Goal: Obtain resource: Download file/media

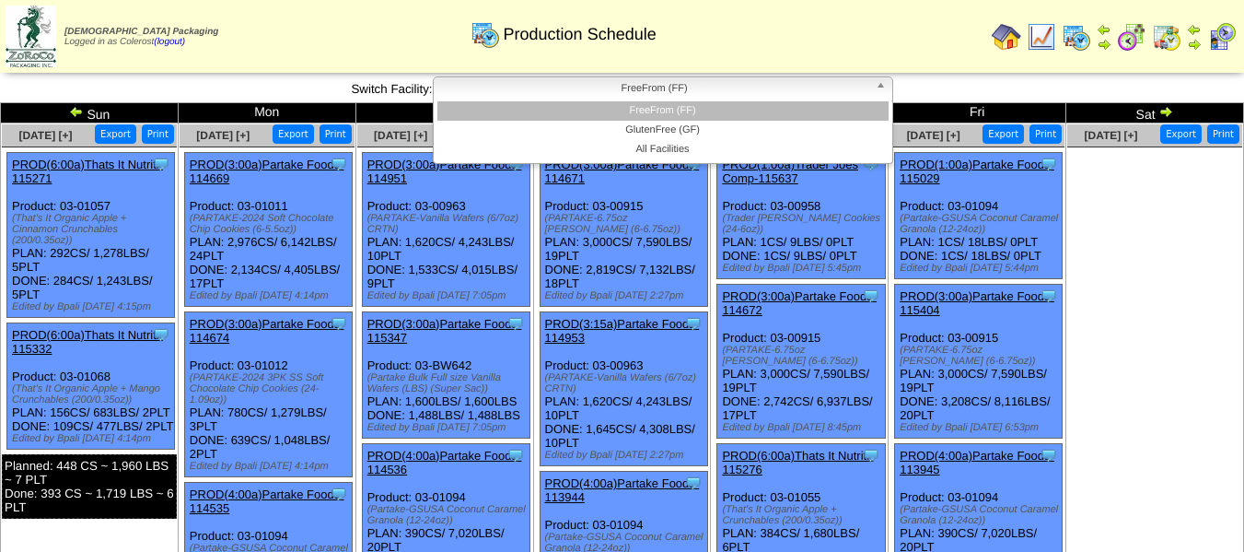
drag, startPoint x: 631, startPoint y: 99, endPoint x: 635, endPoint y: 116, distance: 17.0
click at [631, 99] on link "FreeFrom (FF)" at bounding box center [663, 89] width 460 height 26
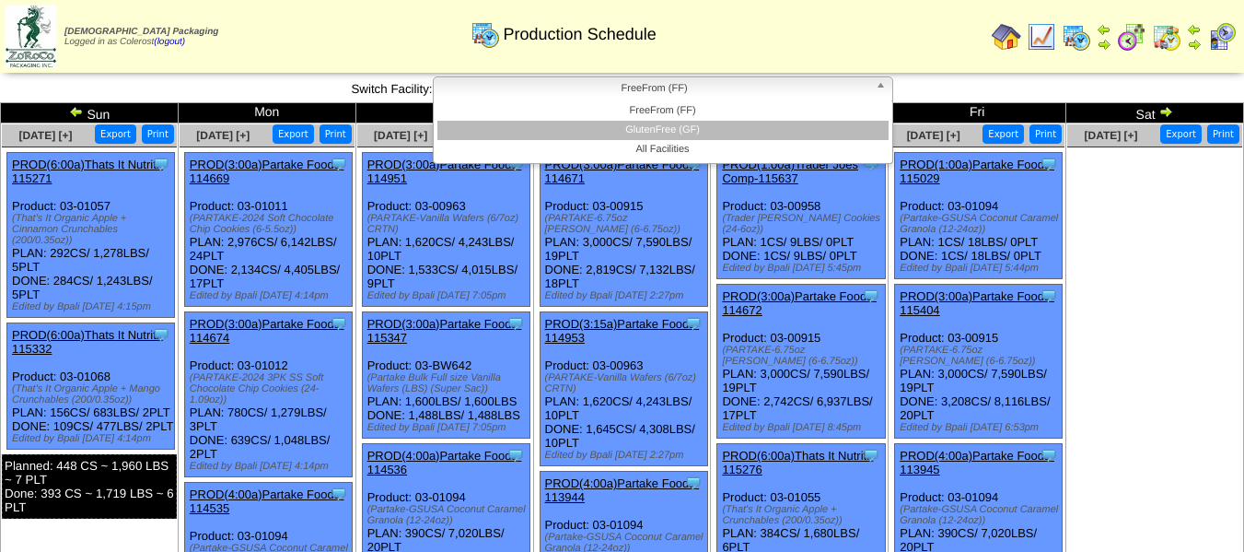
click at [644, 128] on li "GlutenFree (GF)" at bounding box center [662, 130] width 451 height 19
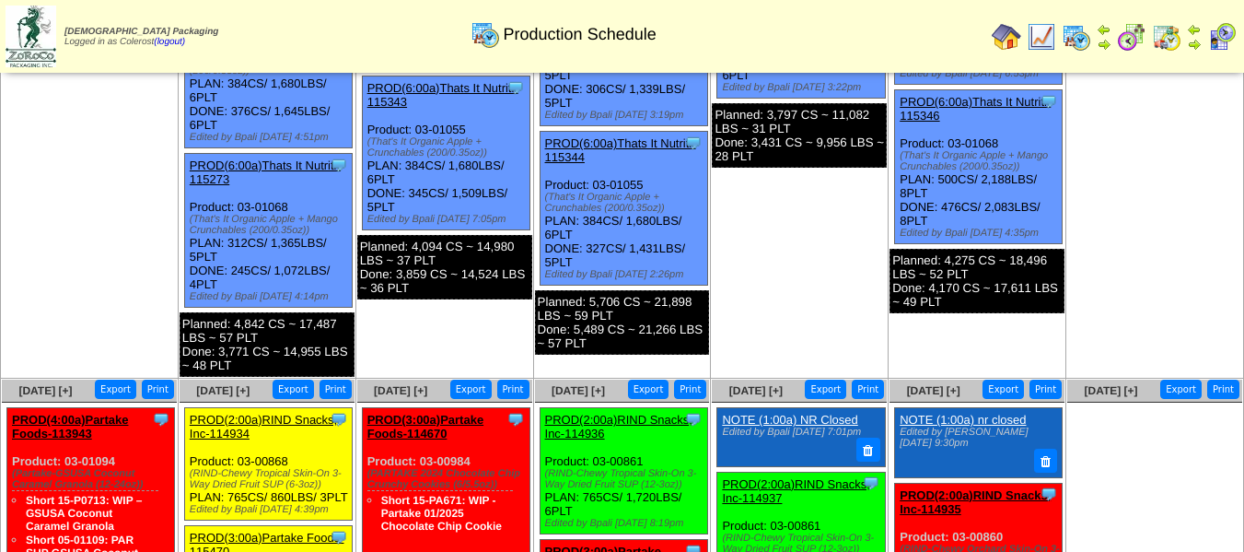
scroll to position [368, 0]
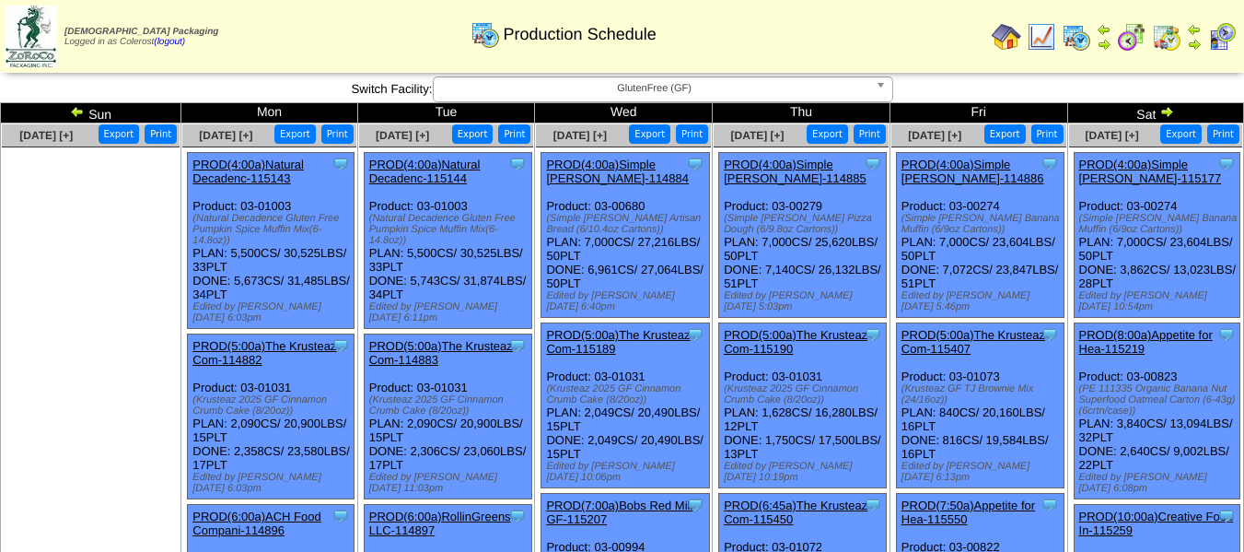
click at [663, 138] on button "Export" at bounding box center [649, 133] width 41 height 19
click at [656, 134] on button "Export" at bounding box center [649, 133] width 41 height 19
click at [829, 136] on button "Export" at bounding box center [827, 133] width 41 height 19
click at [1006, 132] on button "Export" at bounding box center [1004, 133] width 41 height 19
click at [1174, 134] on button "Export" at bounding box center [1180, 133] width 41 height 19
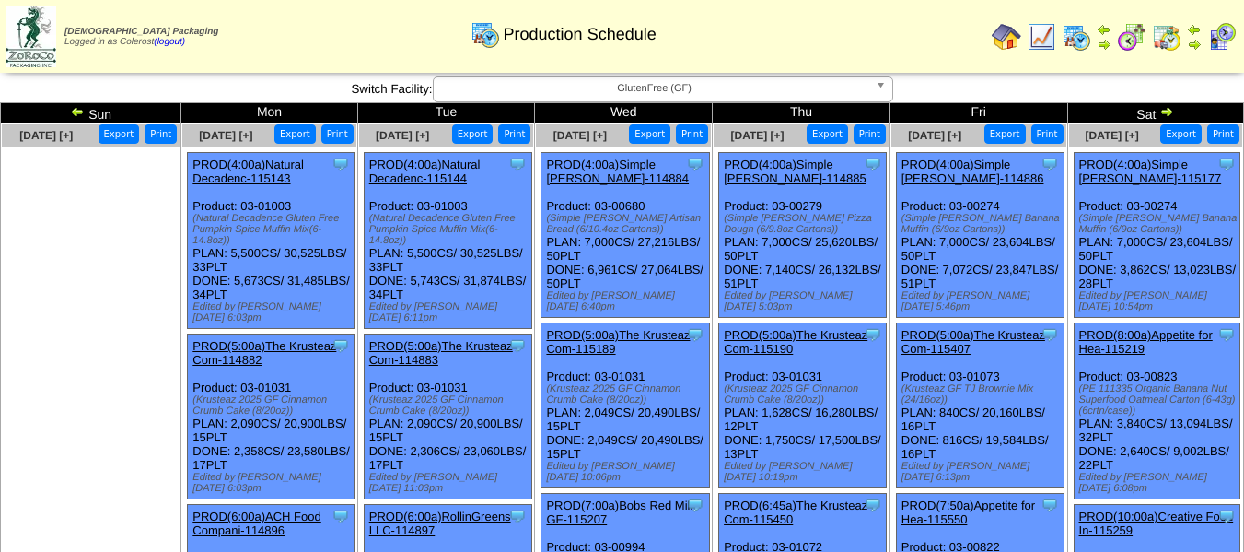
click at [699, 91] on span "GlutenFree (GF)" at bounding box center [654, 88] width 427 height 22
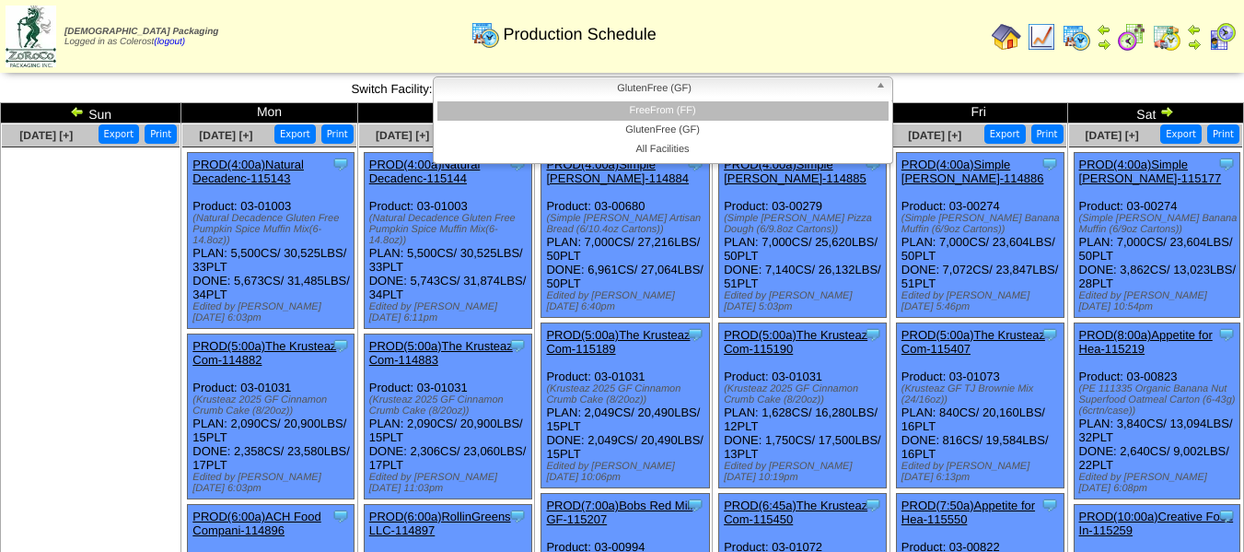
click at [681, 109] on li "FreeFrom (FF)" at bounding box center [662, 110] width 451 height 19
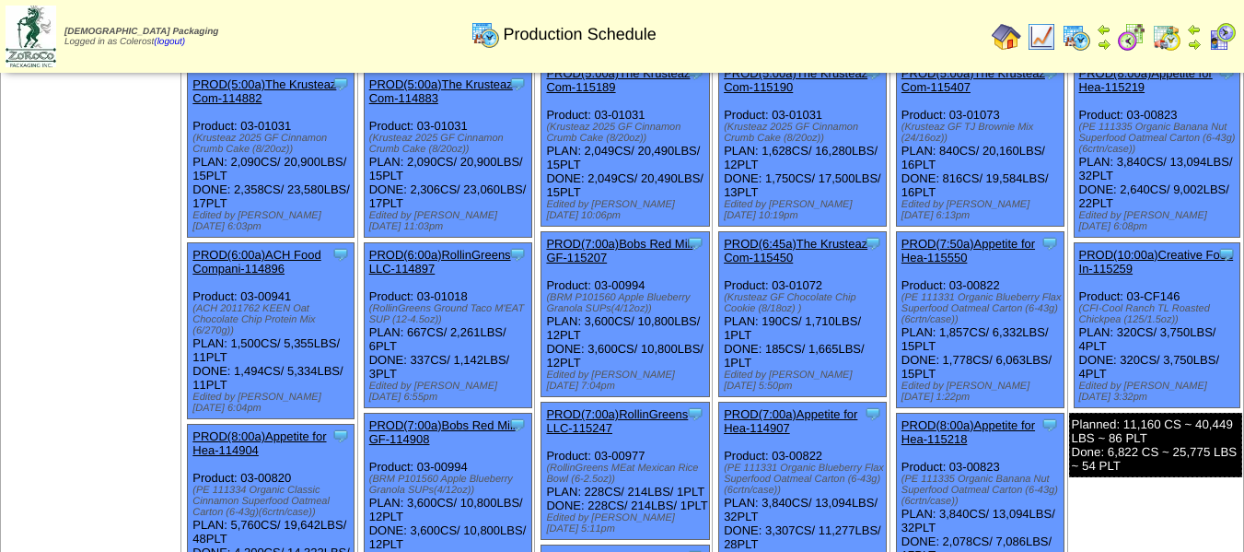
scroll to position [27, 0]
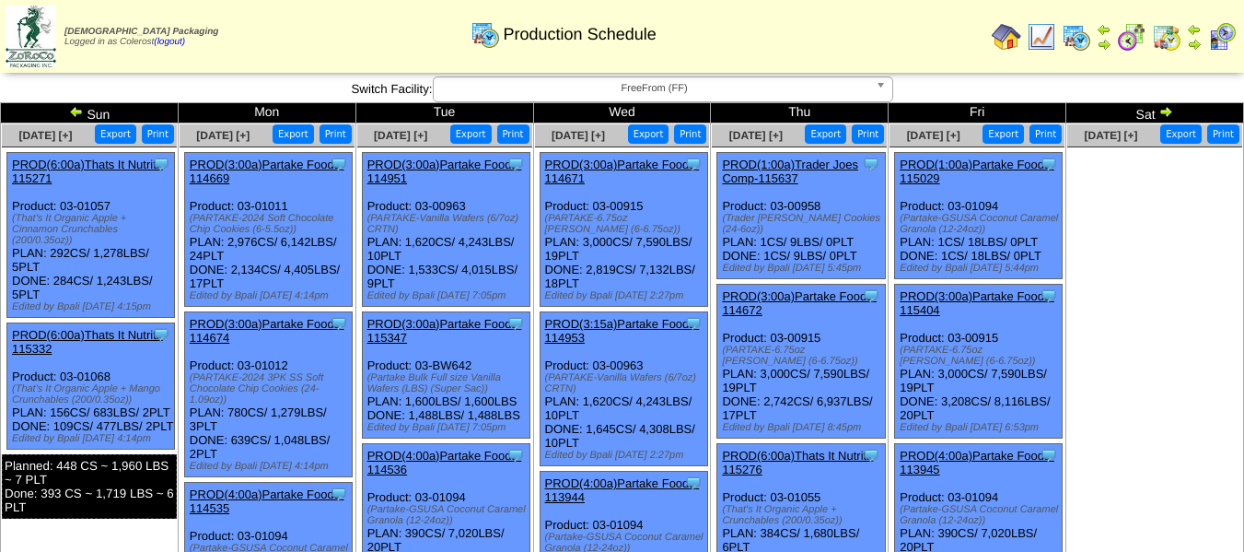
click at [658, 138] on button "Export" at bounding box center [648, 133] width 41 height 19
click at [822, 131] on button "Export" at bounding box center [825, 133] width 41 height 19
click at [1002, 134] on button "Export" at bounding box center [1003, 133] width 41 height 19
click at [1170, 112] on img at bounding box center [1166, 111] width 15 height 15
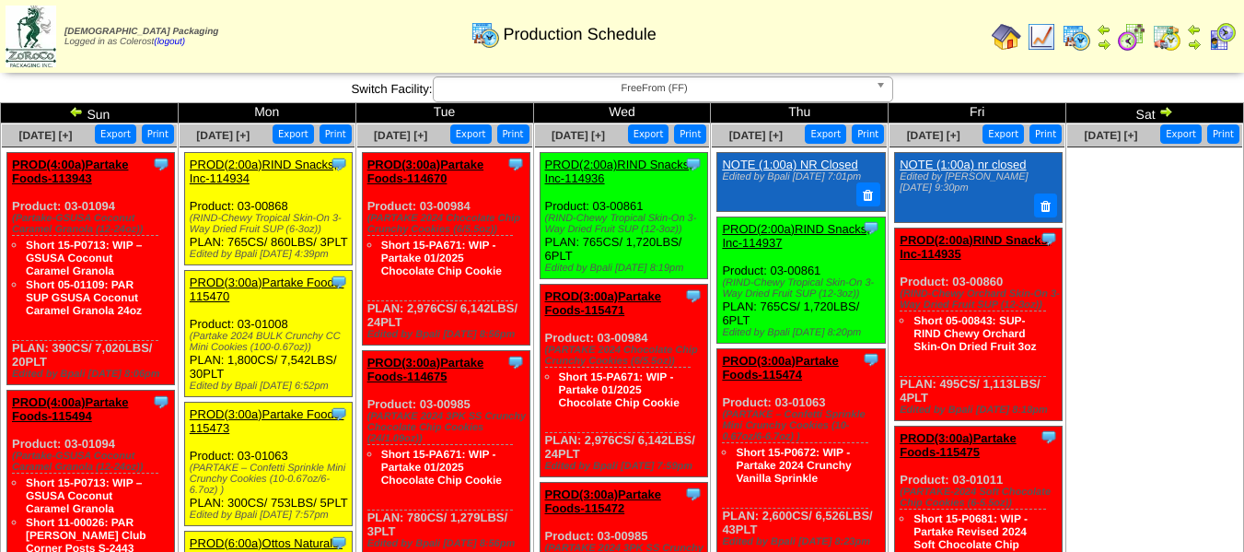
click at [561, 86] on span "FreeFrom (FF)" at bounding box center [654, 88] width 427 height 22
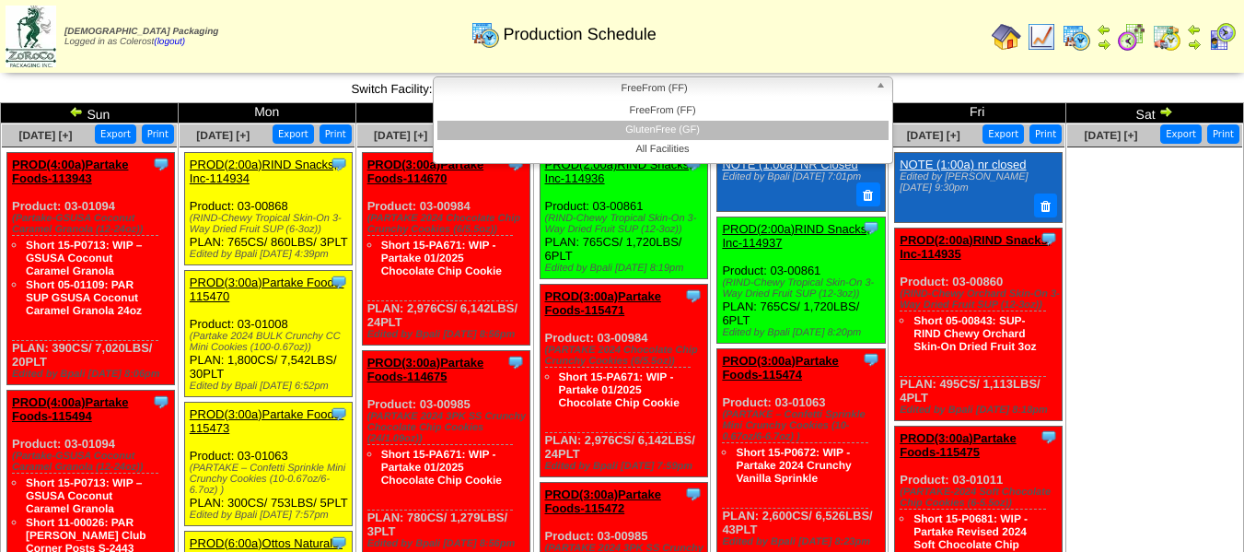
click at [572, 126] on li "GlutenFree (GF)" at bounding box center [662, 130] width 451 height 19
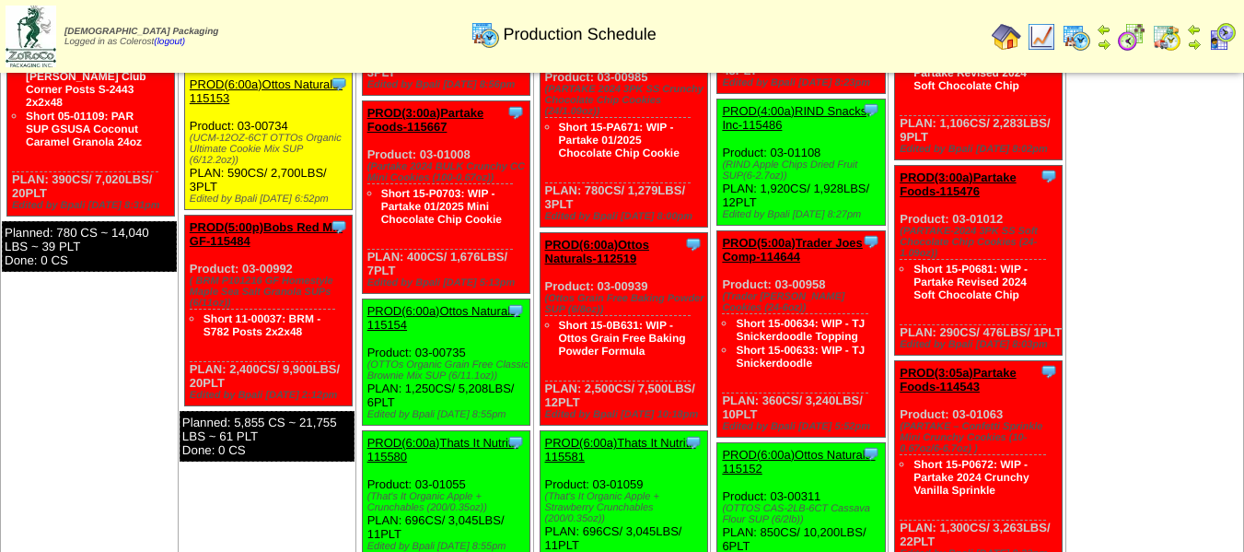
scroll to position [246, 0]
